Goal: Task Accomplishment & Management: Manage account settings

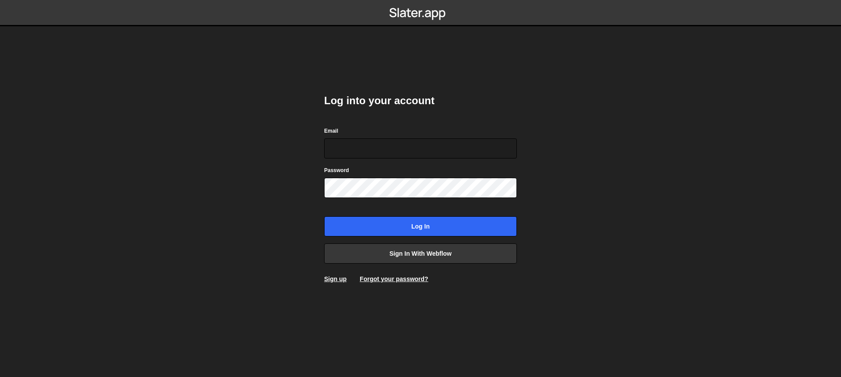
type input "[EMAIL_ADDRESS][DOMAIN_NAME]"
click at [566, 136] on body "Log into your account Email hicham@wemakebettermistakes.com Password Log in Sig…" at bounding box center [420, 188] width 841 height 377
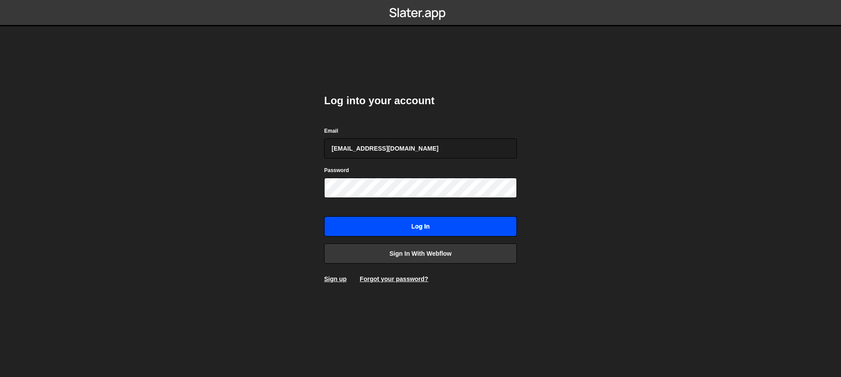
click at [388, 228] on input "Log in" at bounding box center [420, 226] width 193 height 20
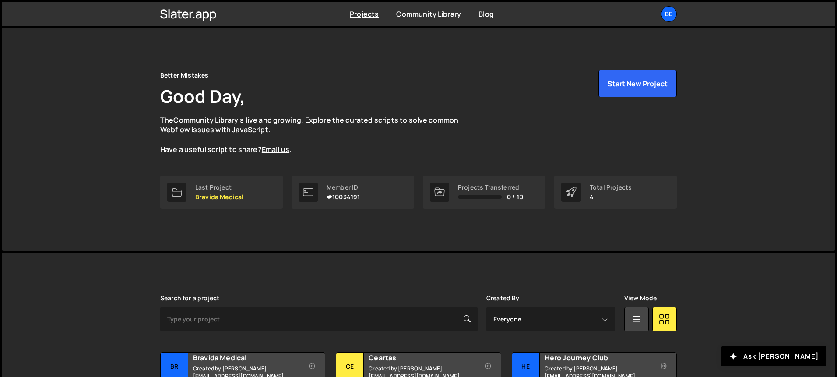
click at [668, 3] on div "Projects Community Library Blog Be Projects Your Teams Invite team member Accou…" at bounding box center [418, 14] width 543 height 25
click at [670, 12] on div "Be" at bounding box center [669, 14] width 16 height 16
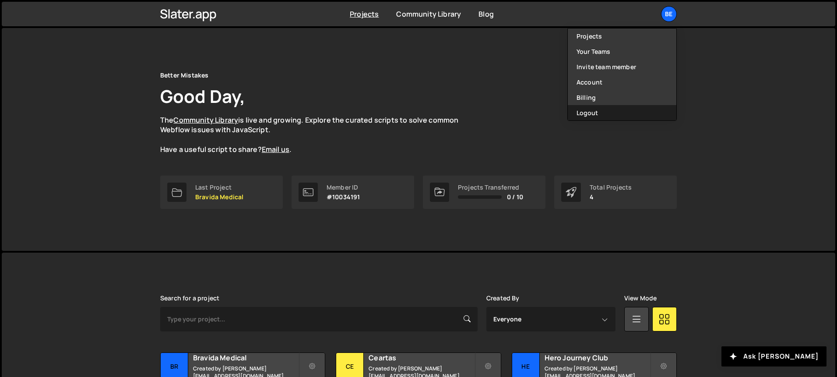
click at [600, 107] on button "Logout" at bounding box center [622, 112] width 109 height 15
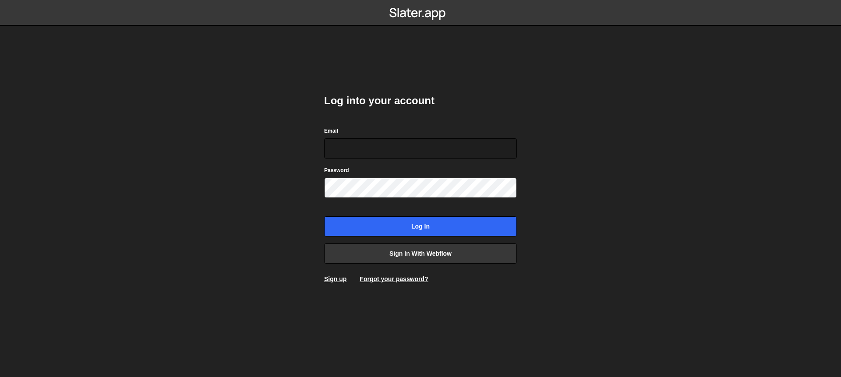
type input "[EMAIL_ADDRESS][DOMAIN_NAME]"
